Goal: Transaction & Acquisition: Purchase product/service

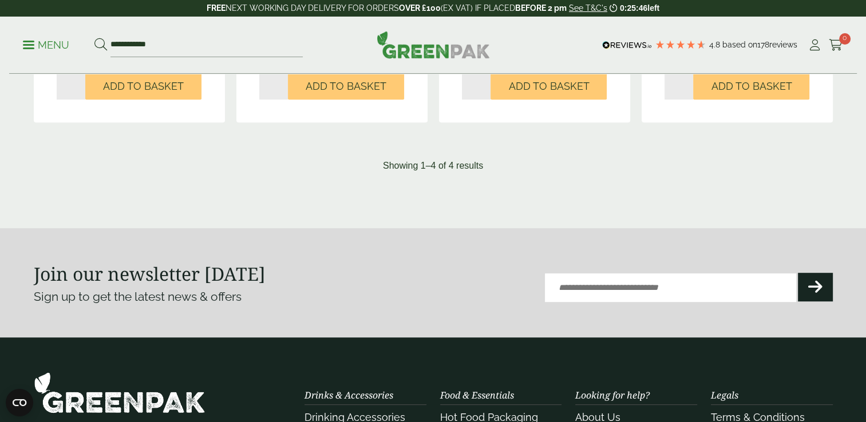
scroll to position [572, 0]
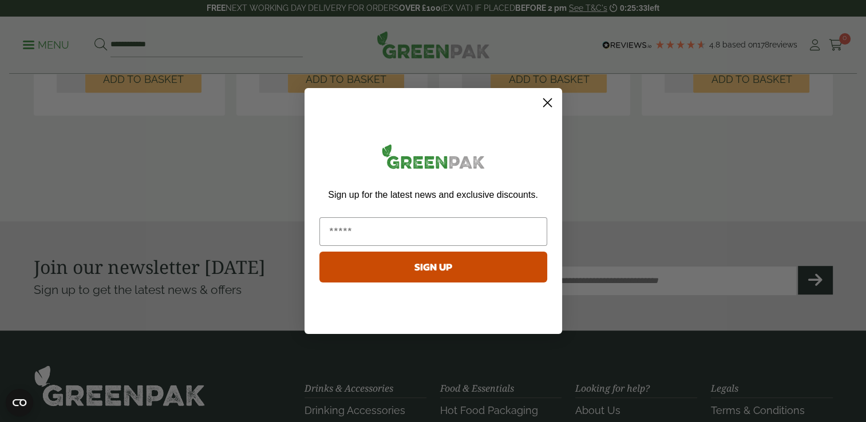
click at [552, 101] on circle "Close dialog" at bounding box center [546, 102] width 19 height 19
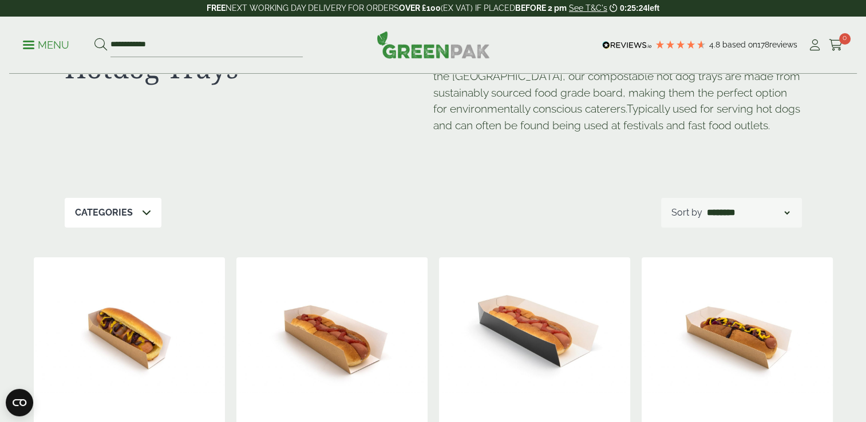
scroll to position [0, 0]
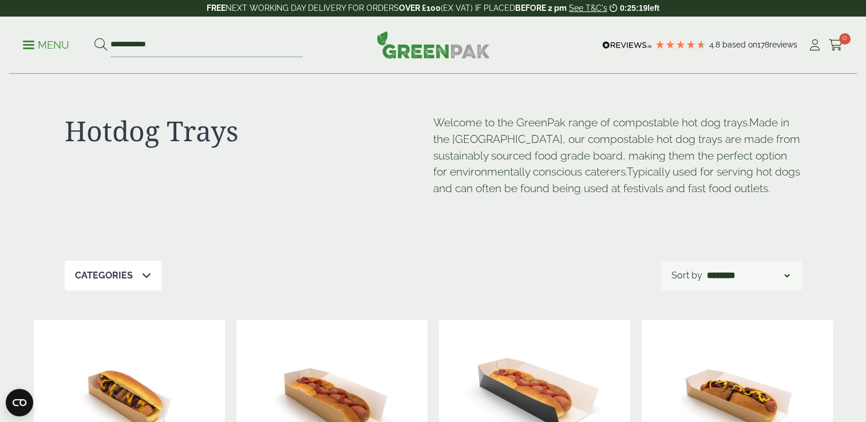
click at [142, 280] on span at bounding box center [146, 276] width 9 height 14
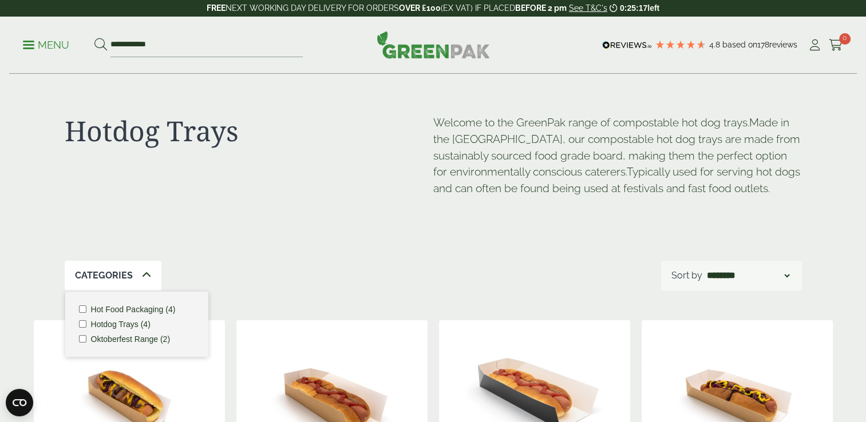
click at [256, 250] on div "Hotdog Trays Welcome to the GreenPak range of compostable hot dog trays. Made i…" at bounding box center [433, 167] width 737 height 187
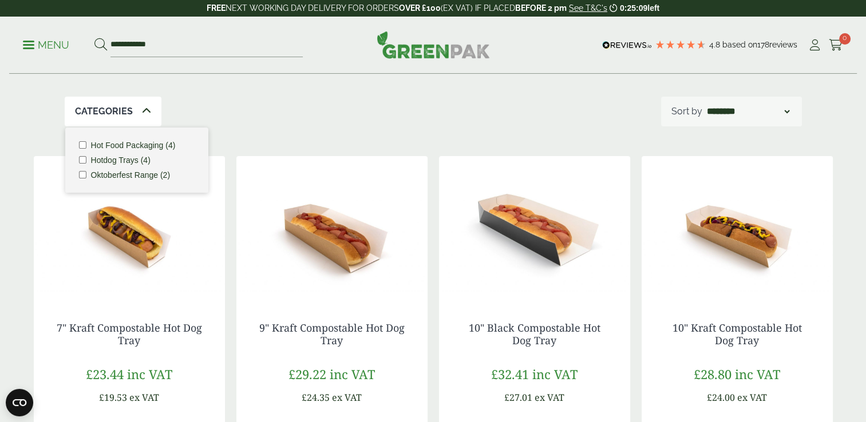
scroll to position [158, 0]
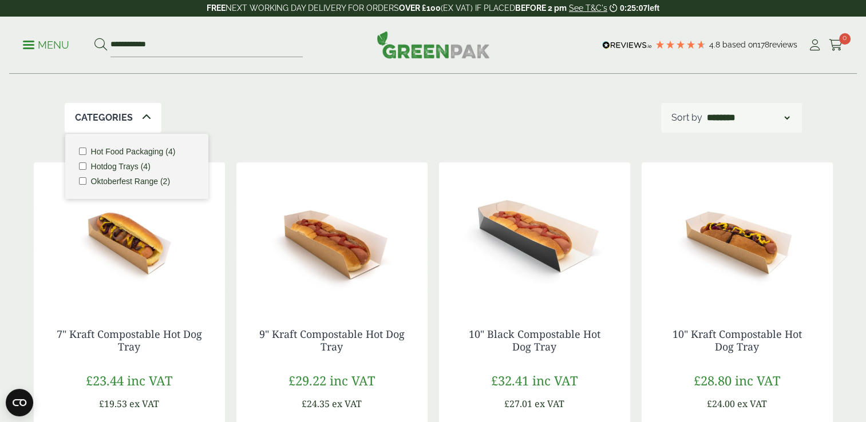
click at [275, 116] on div "**********" at bounding box center [433, 118] width 737 height 30
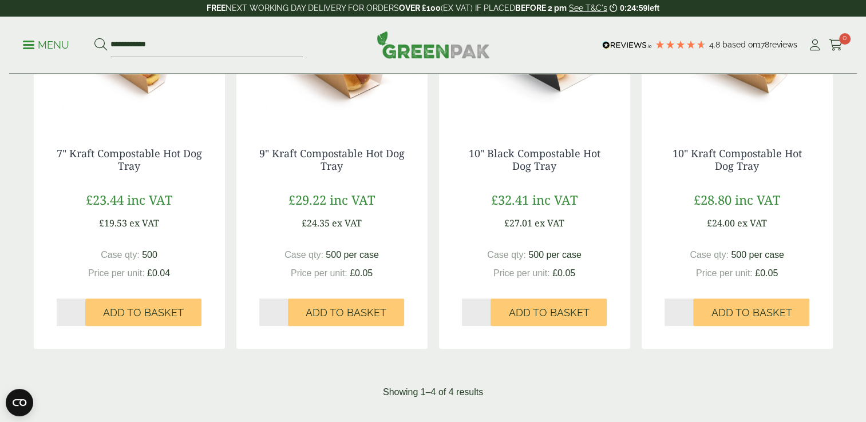
scroll to position [343, 0]
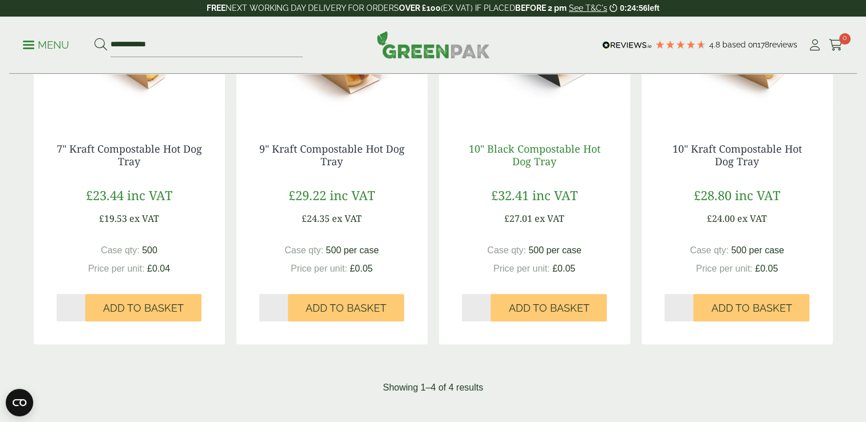
click at [529, 150] on link "10" Black Compostable Hot Dog Tray" at bounding box center [535, 155] width 132 height 26
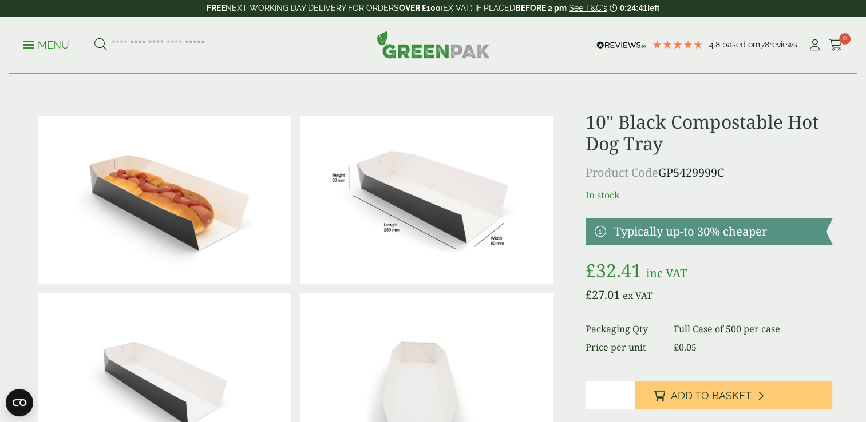
click at [27, 41] on link "Menu" at bounding box center [46, 43] width 46 height 11
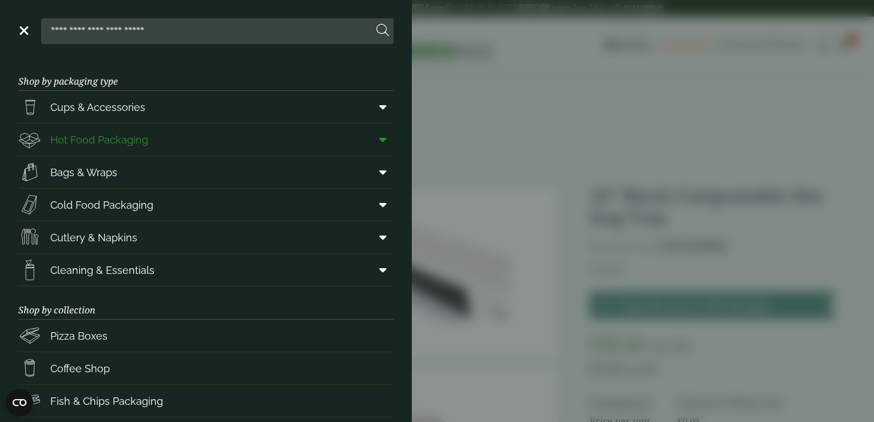
click at [379, 139] on icon at bounding box center [382, 139] width 7 height 11
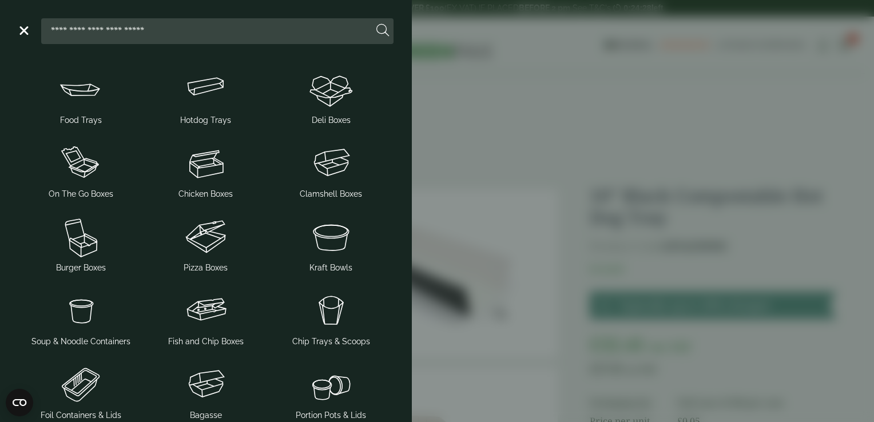
scroll to position [114, 0]
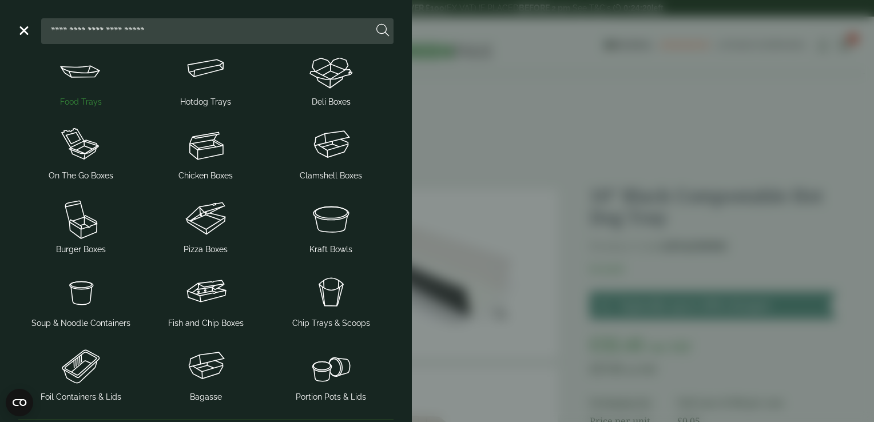
click at [84, 101] on span "Food Trays" at bounding box center [81, 102] width 42 height 12
